Goal: Ask a question

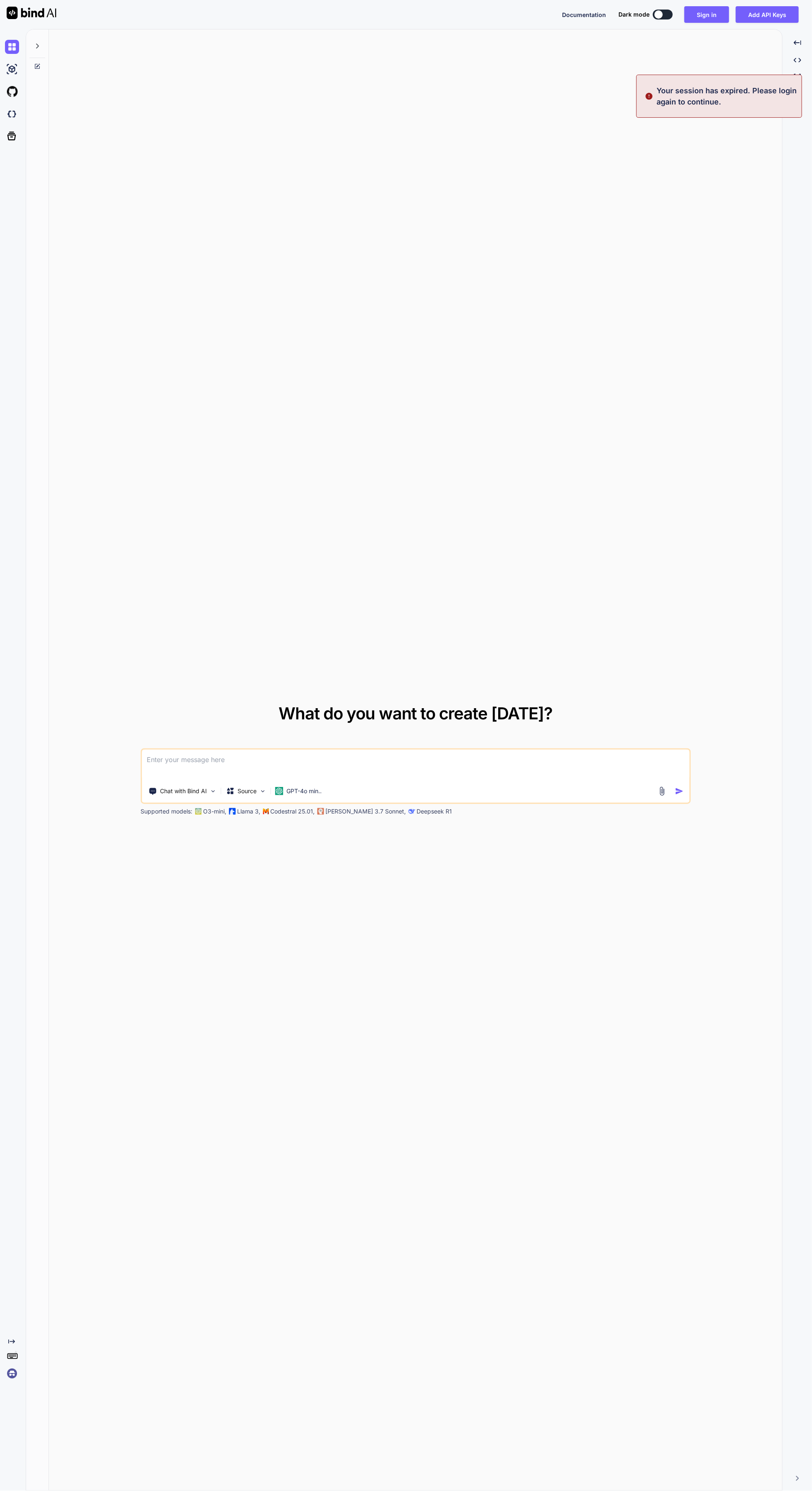
click at [435, 780] on textarea at bounding box center [416, 765] width 548 height 31
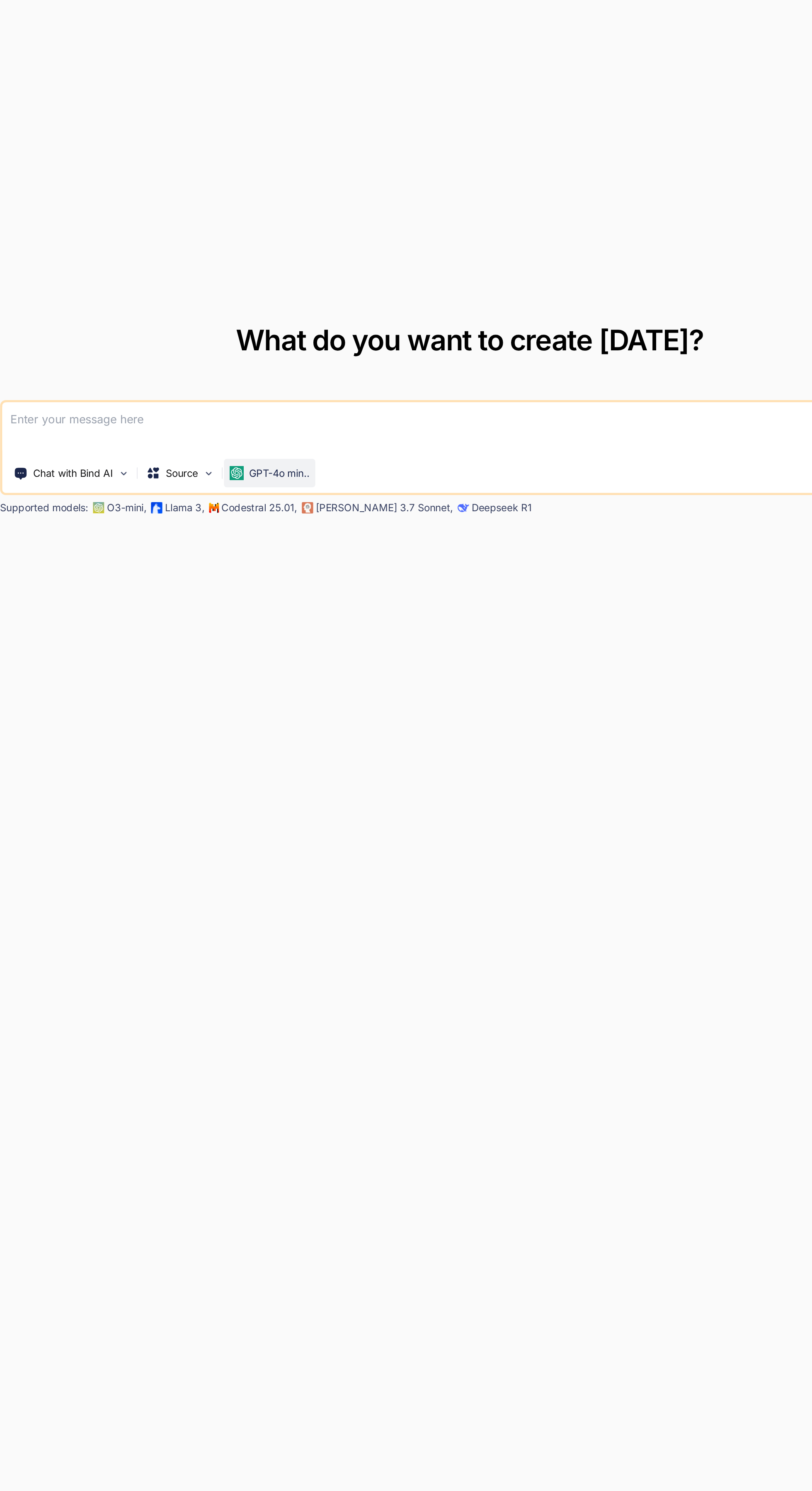
click at [297, 795] on p "GPT-4o min.." at bounding box center [304, 791] width 35 height 8
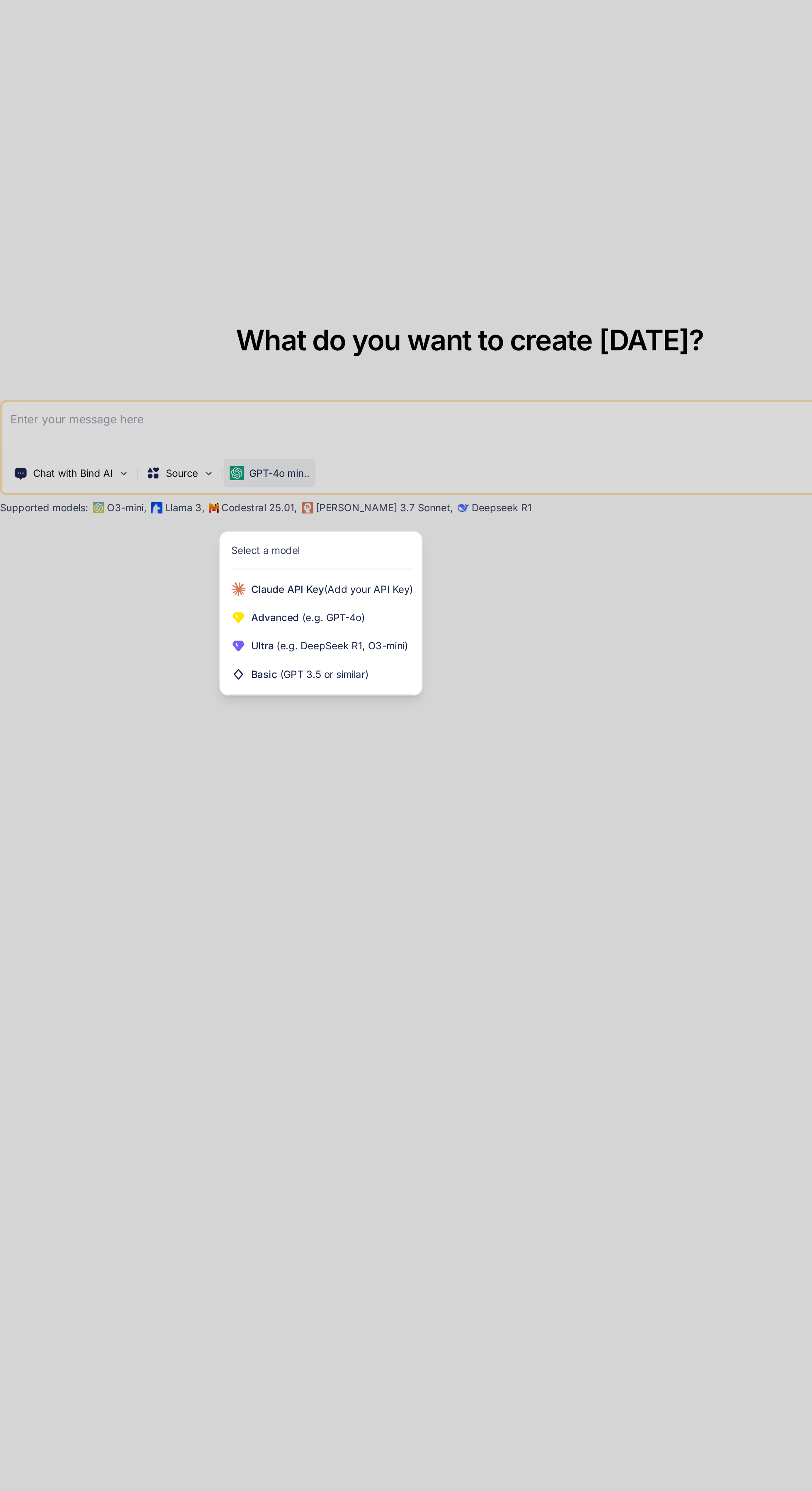
click at [386, 1064] on div at bounding box center [406, 746] width 812 height 1491
type textarea "x"
